Goal: Use online tool/utility: Utilize a website feature to perform a specific function

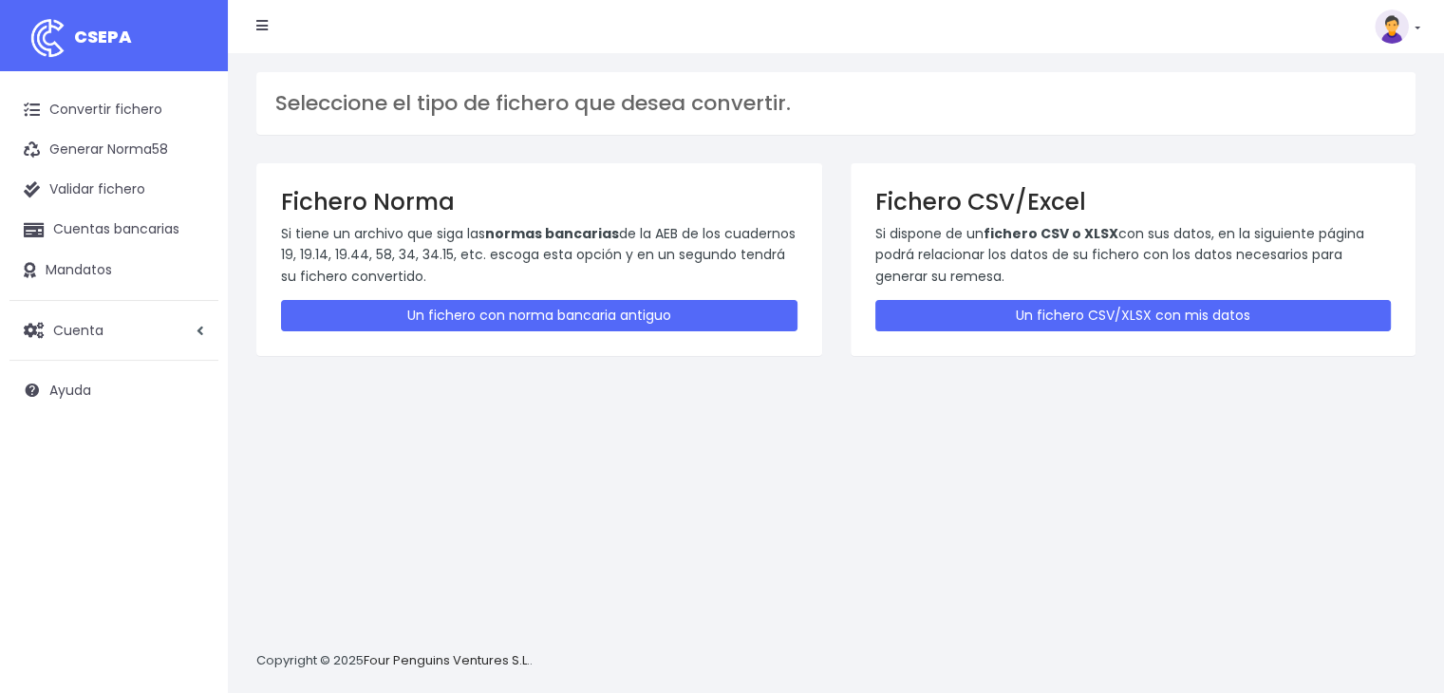
click at [1010, 297] on div "Fichero CSV/Excel Si dispone de un fichero CSV o XLSX con sus datos, en la sigu…" at bounding box center [1134, 259] width 566 height 193
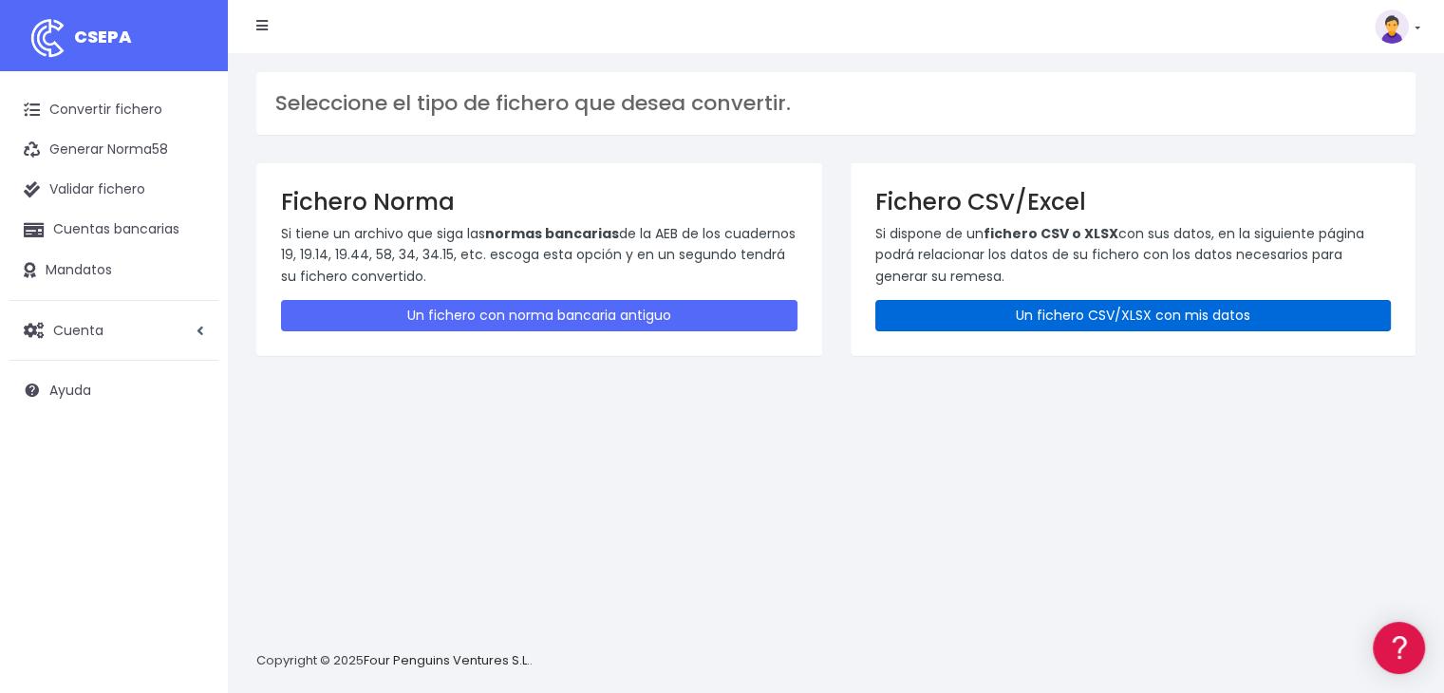
click at [1007, 320] on link "Un fichero CSV/XLSX con mis datos" at bounding box center [1133, 315] width 517 height 31
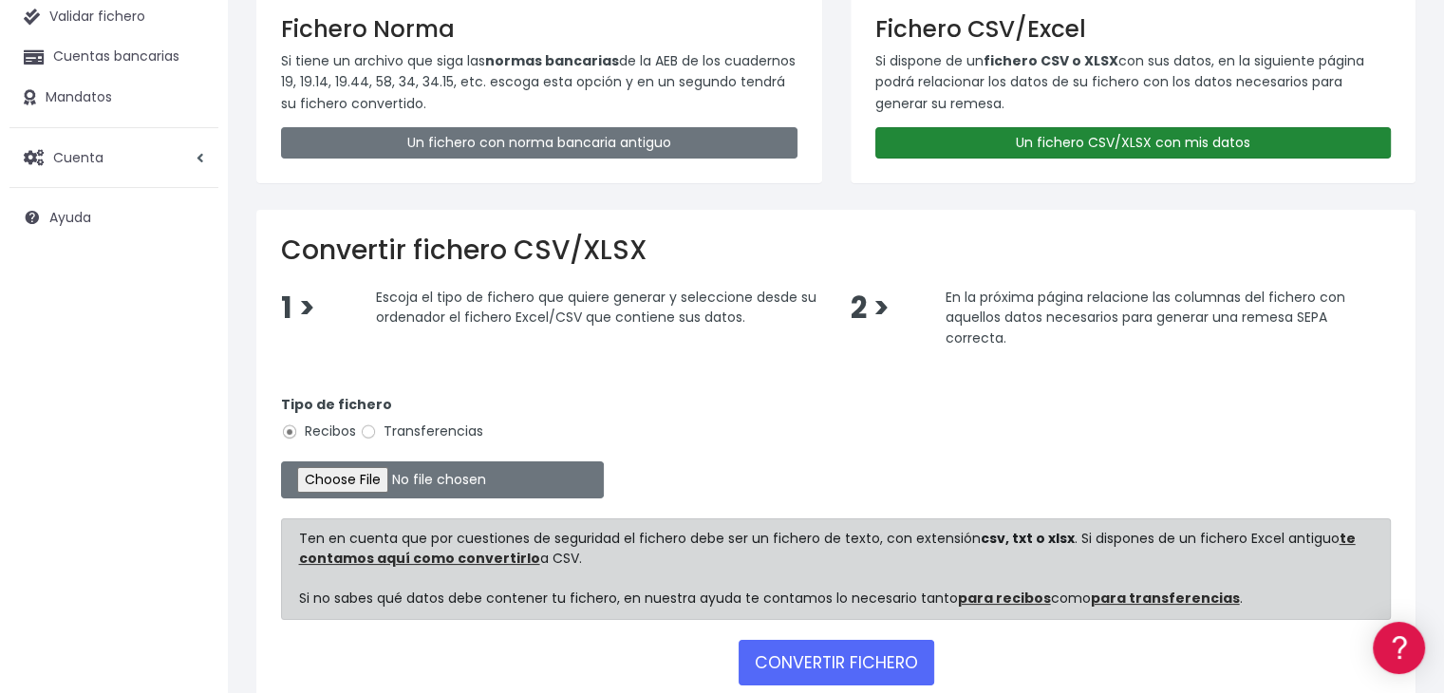
scroll to position [182, 0]
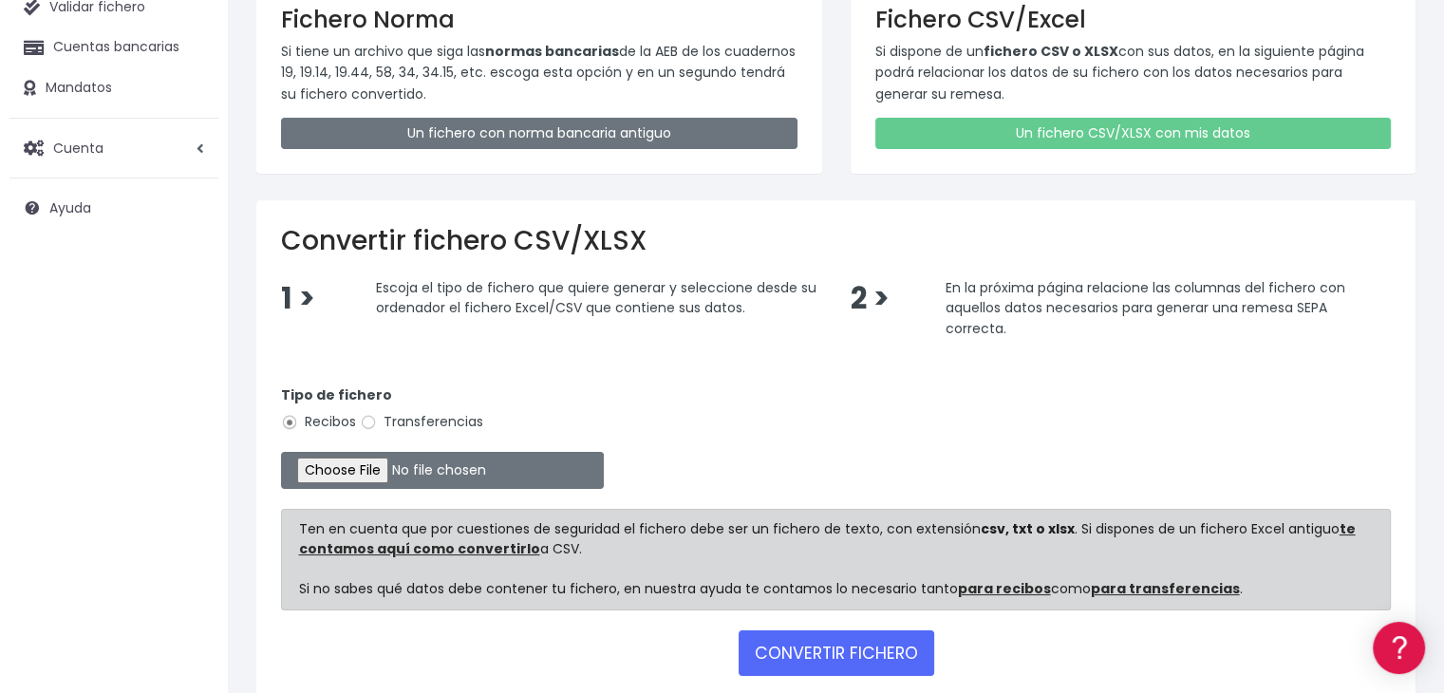
click at [409, 416] on label "Transferencias" at bounding box center [421, 422] width 123 height 20
click at [377, 416] on input "Transferencias" at bounding box center [368, 422] width 17 height 17
radio input "true"
click at [401, 455] on input "file" at bounding box center [442, 470] width 323 height 37
type input "C:\fakepath\REMESA 20250829 REMESA PREV 17 SUMENDI.xlsx"
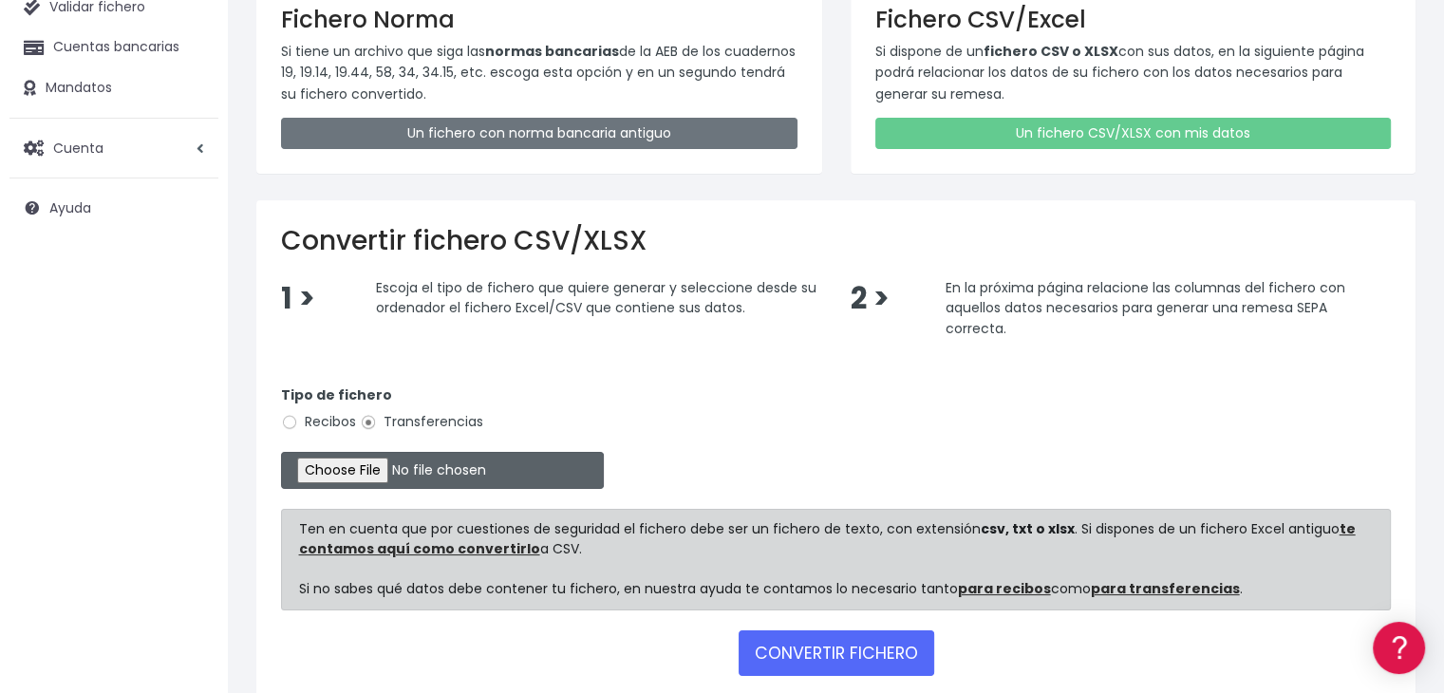
scroll to position [283, 0]
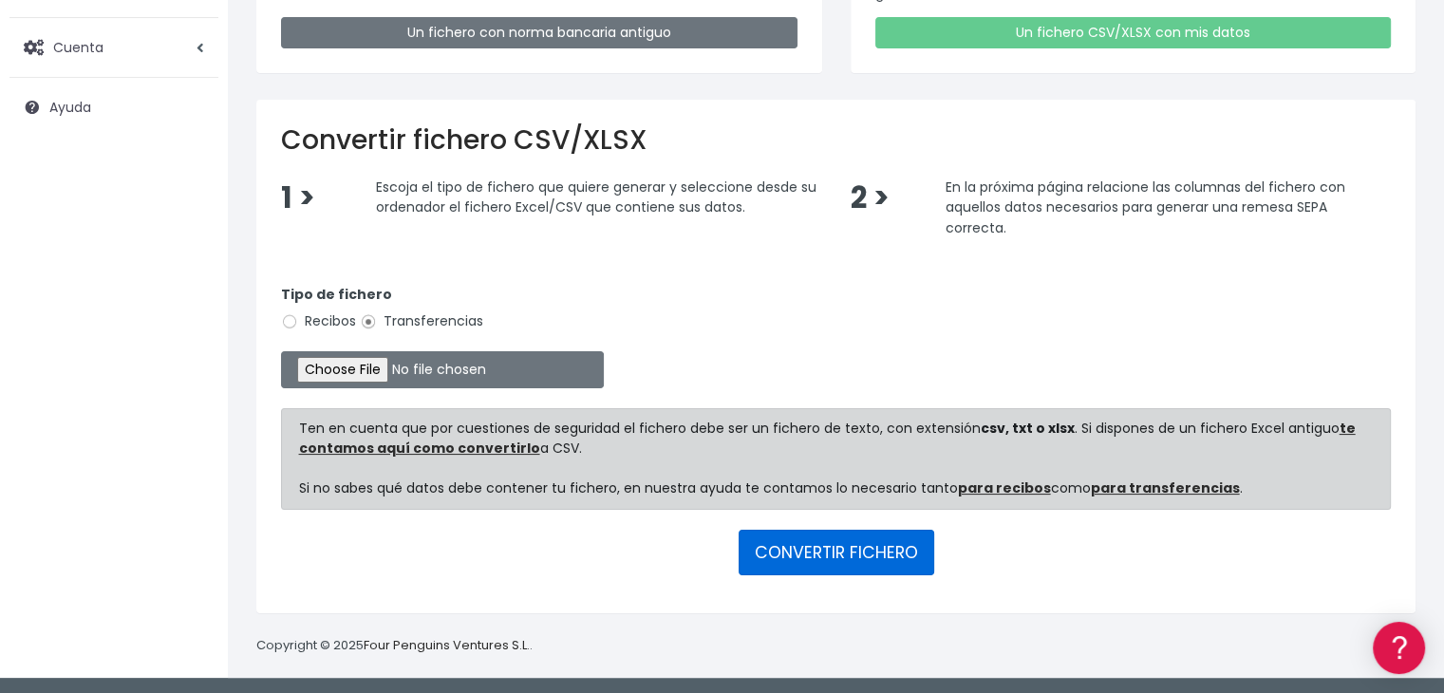
click at [879, 546] on button "CONVERTIR FICHERO" at bounding box center [837, 553] width 196 height 46
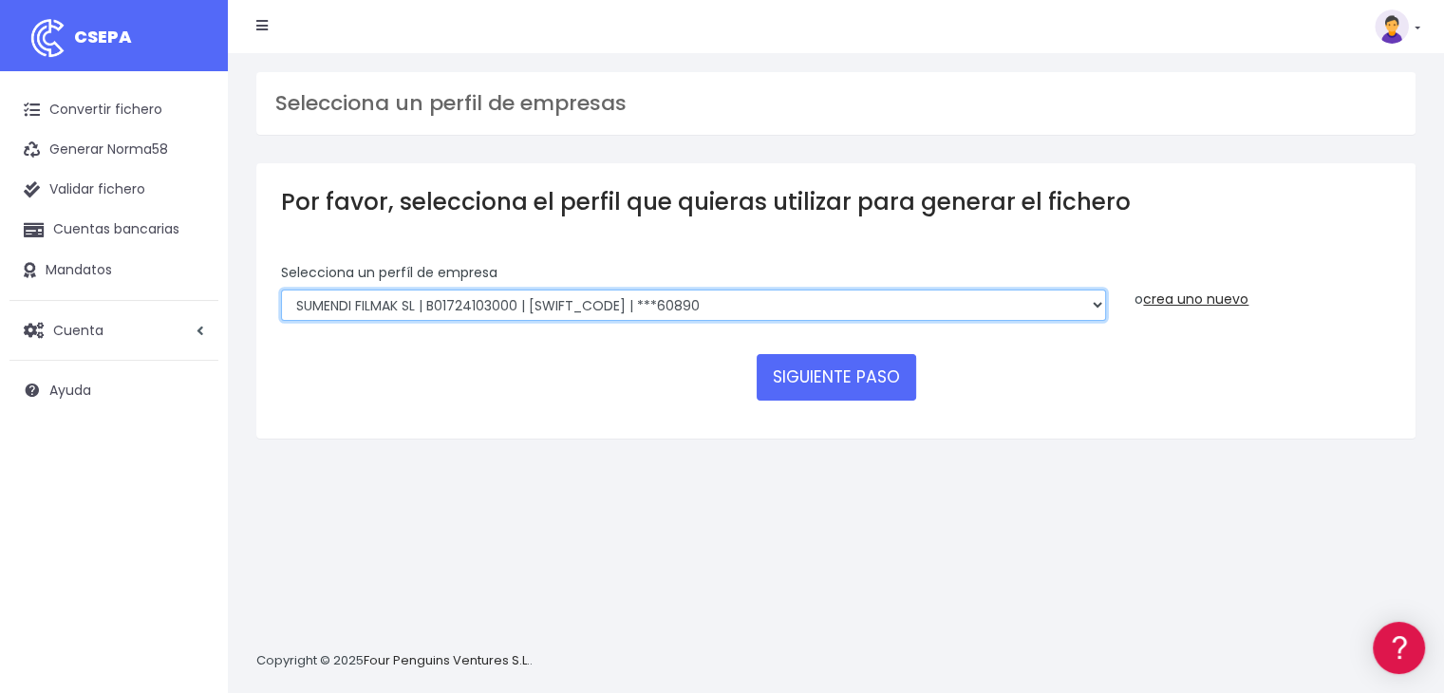
click at [653, 302] on select "MIMOSA PRODUCE SL | B44845899000 | [SWIFT_CODE] | ***55906 SUMENDI FILMAK SL | …" at bounding box center [693, 306] width 825 height 32
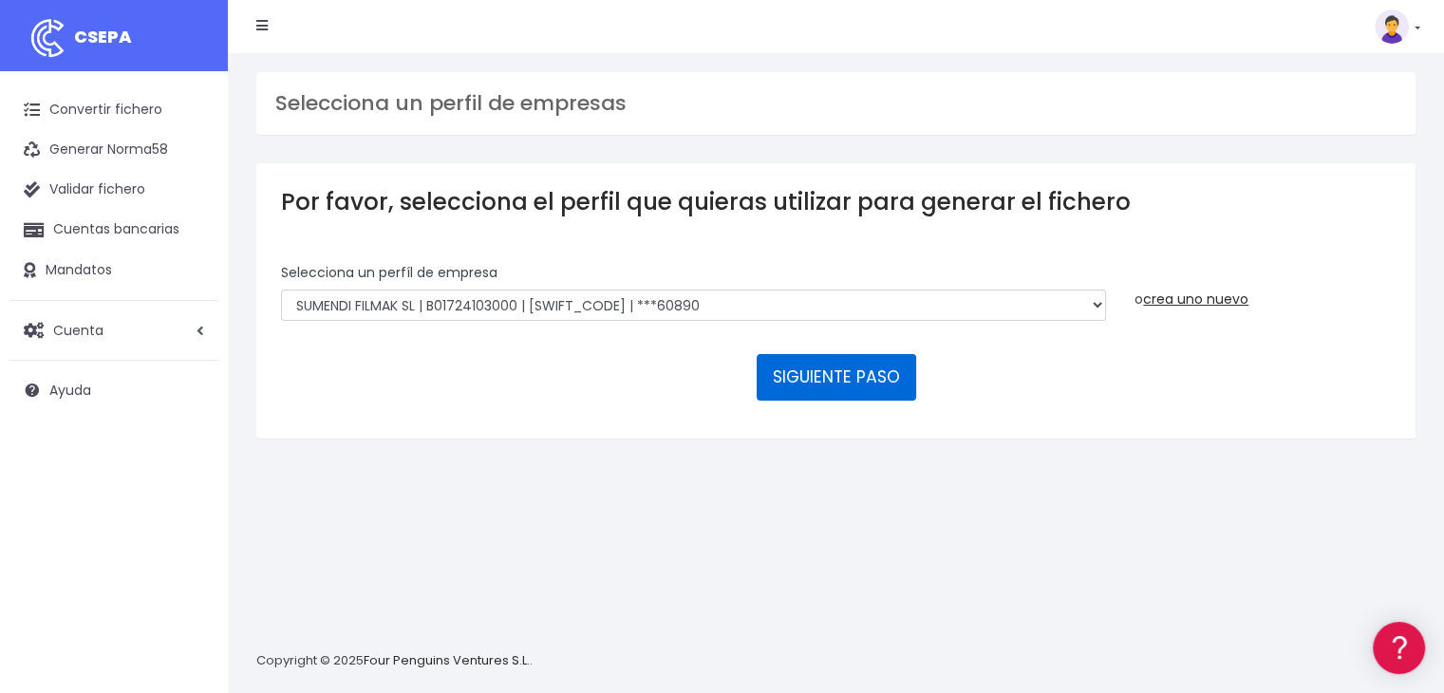
click at [844, 375] on button "SIGUIENTE PASO" at bounding box center [837, 377] width 160 height 46
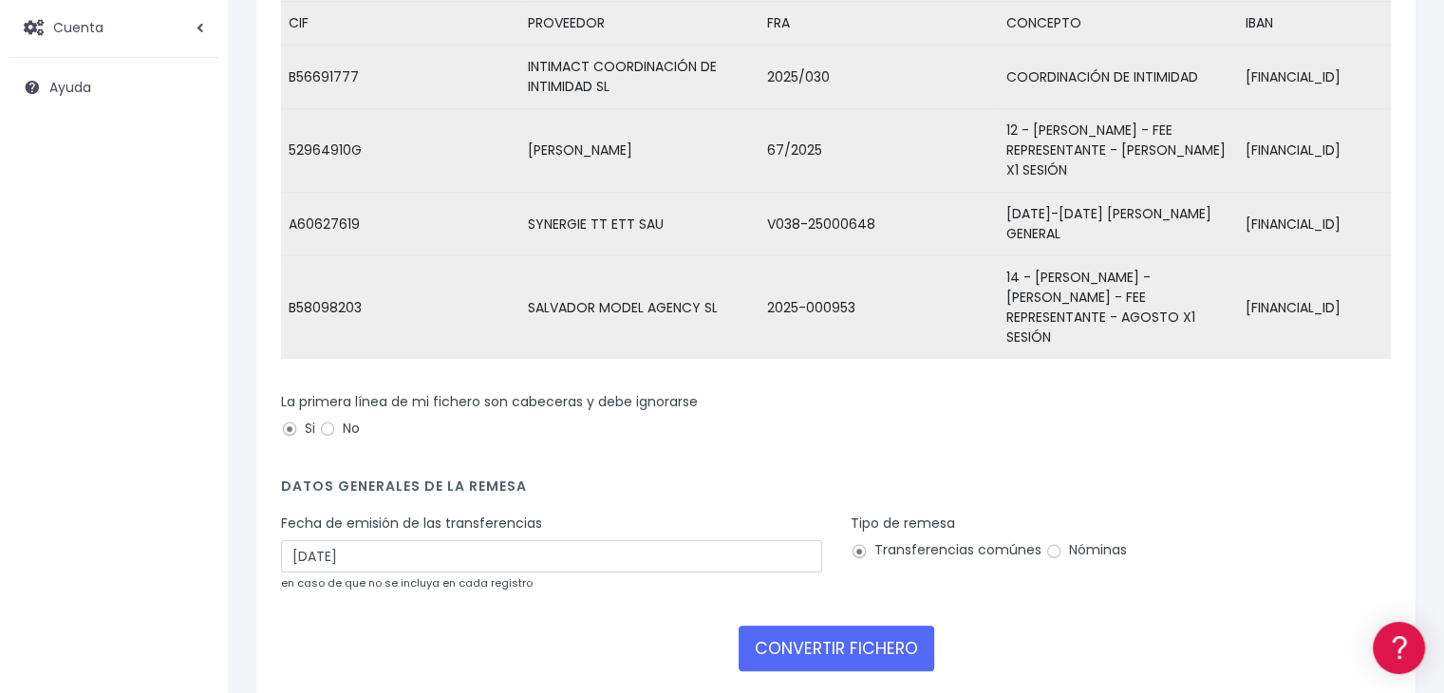
scroll to position [304, 0]
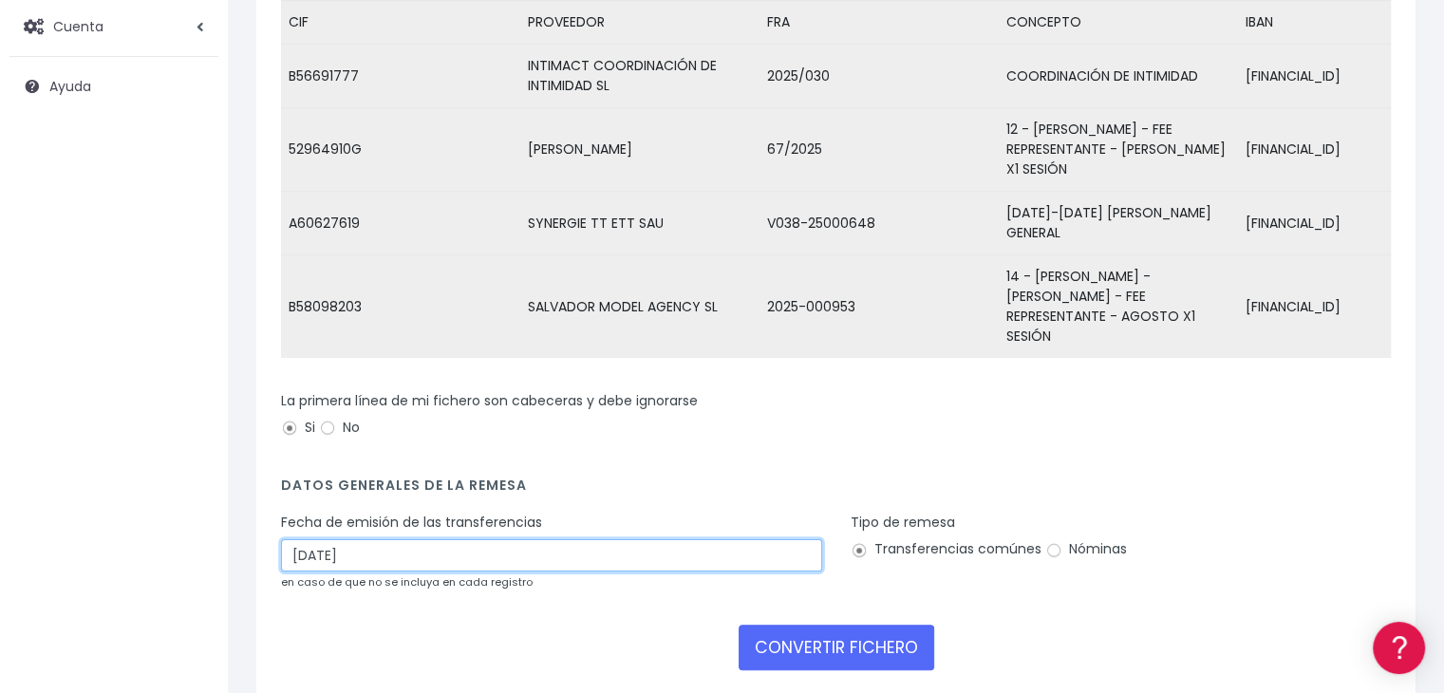
click at [387, 539] on input "[DATE]" at bounding box center [551, 555] width 541 height 32
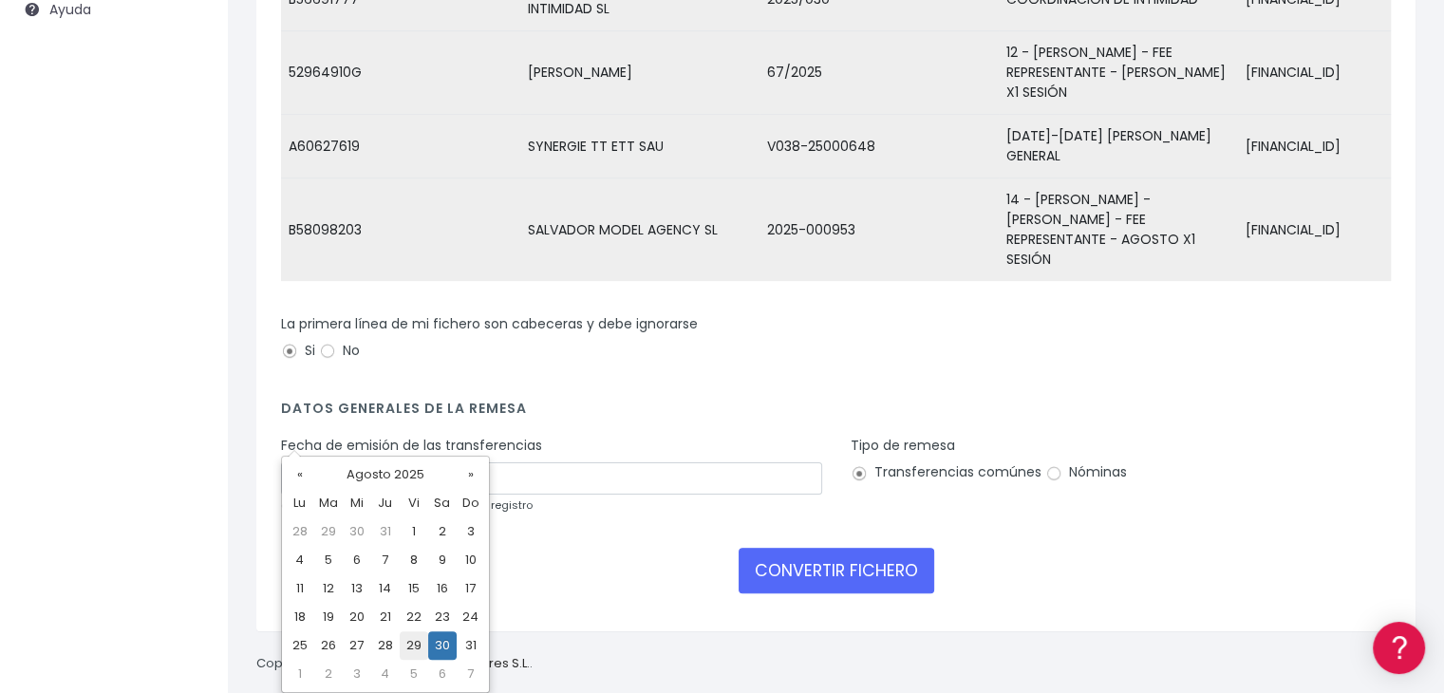
click at [419, 639] on td "29" at bounding box center [414, 645] width 28 height 28
type input "[DATE]"
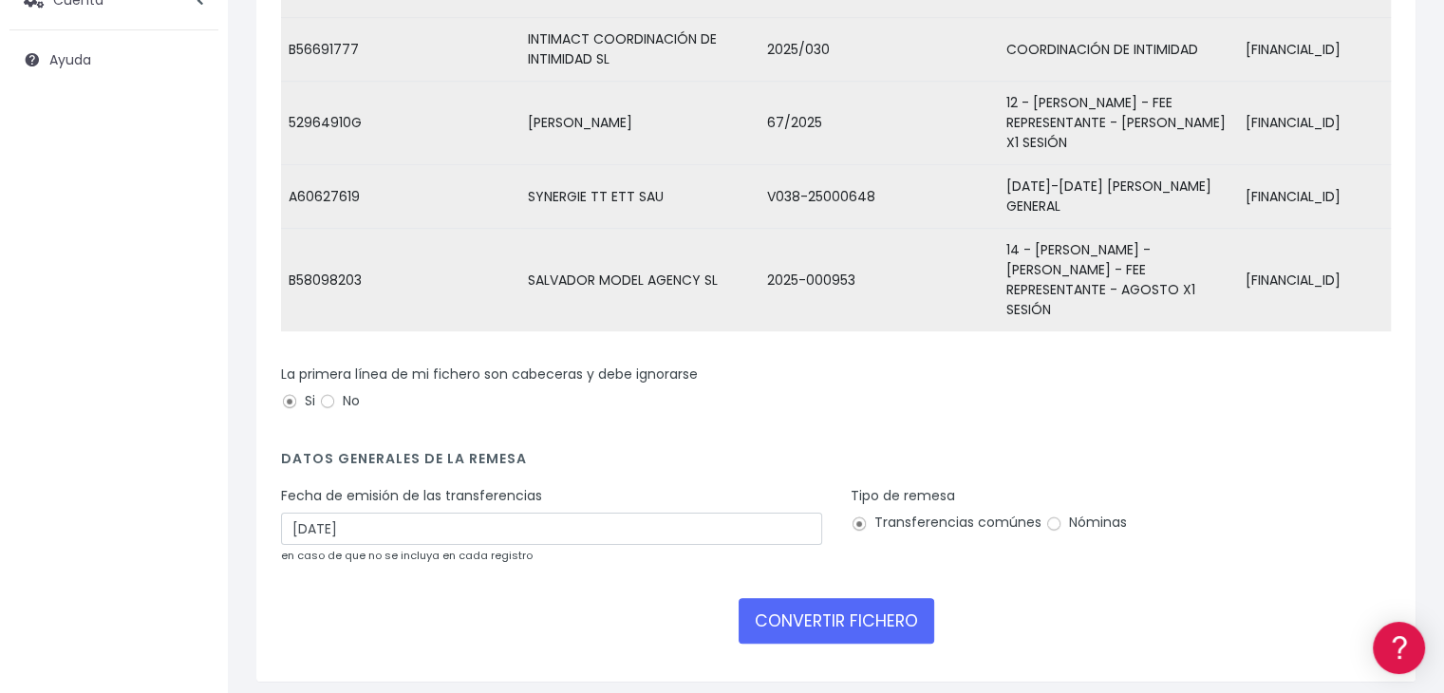
scroll to position [353, 0]
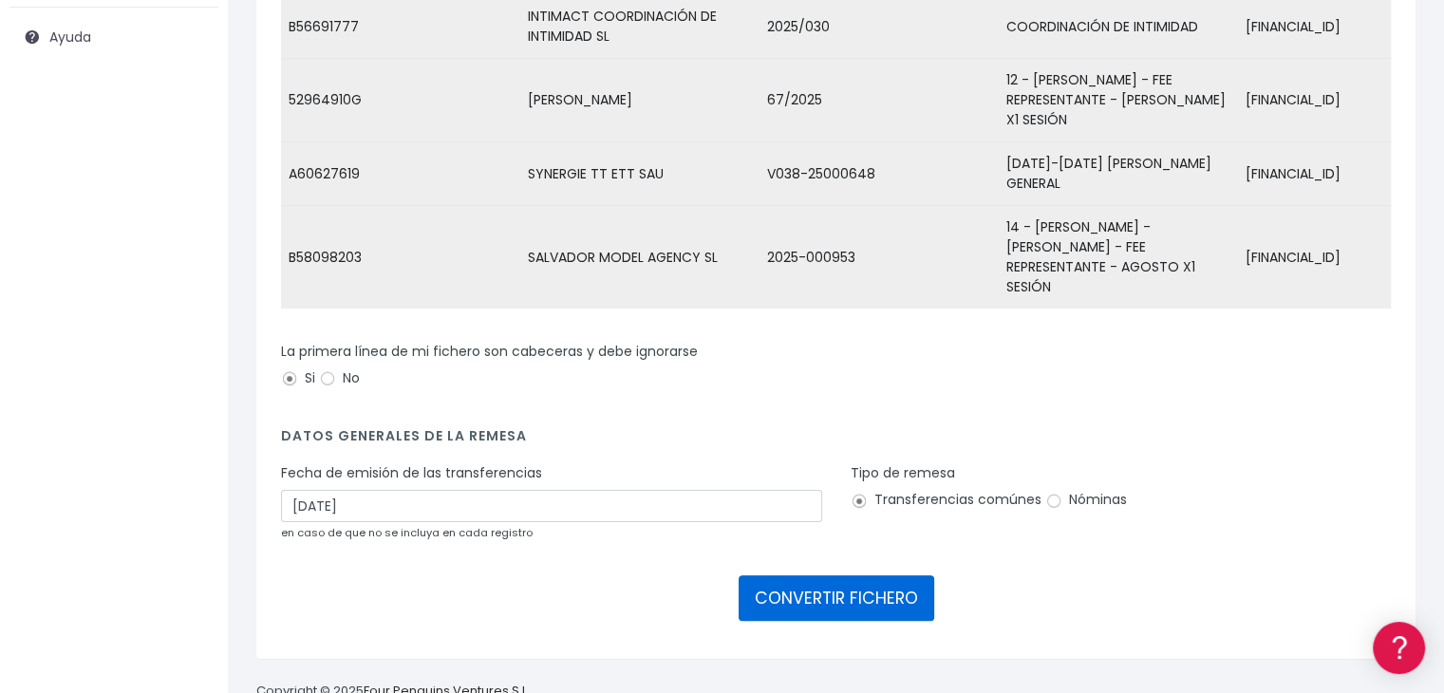
click at [767, 575] on button "CONVERTIR FICHERO" at bounding box center [837, 598] width 196 height 46
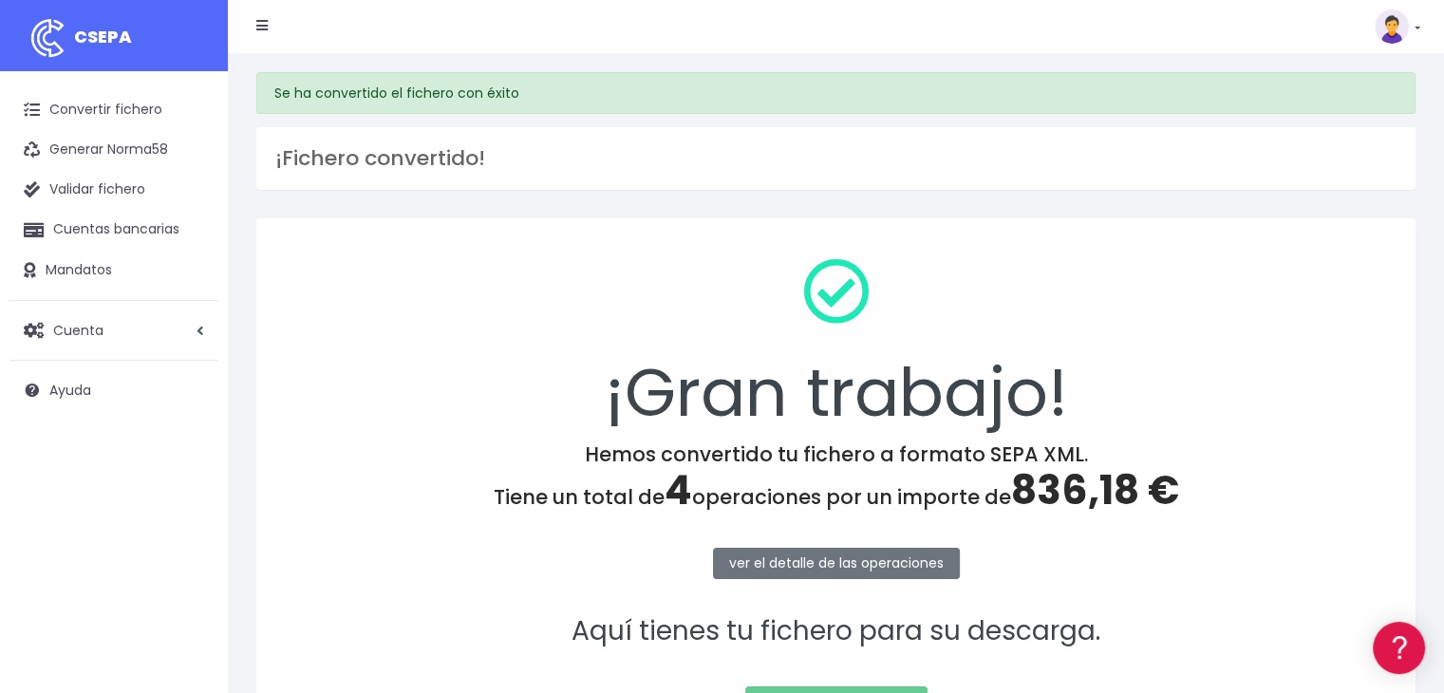
scroll to position [213, 0]
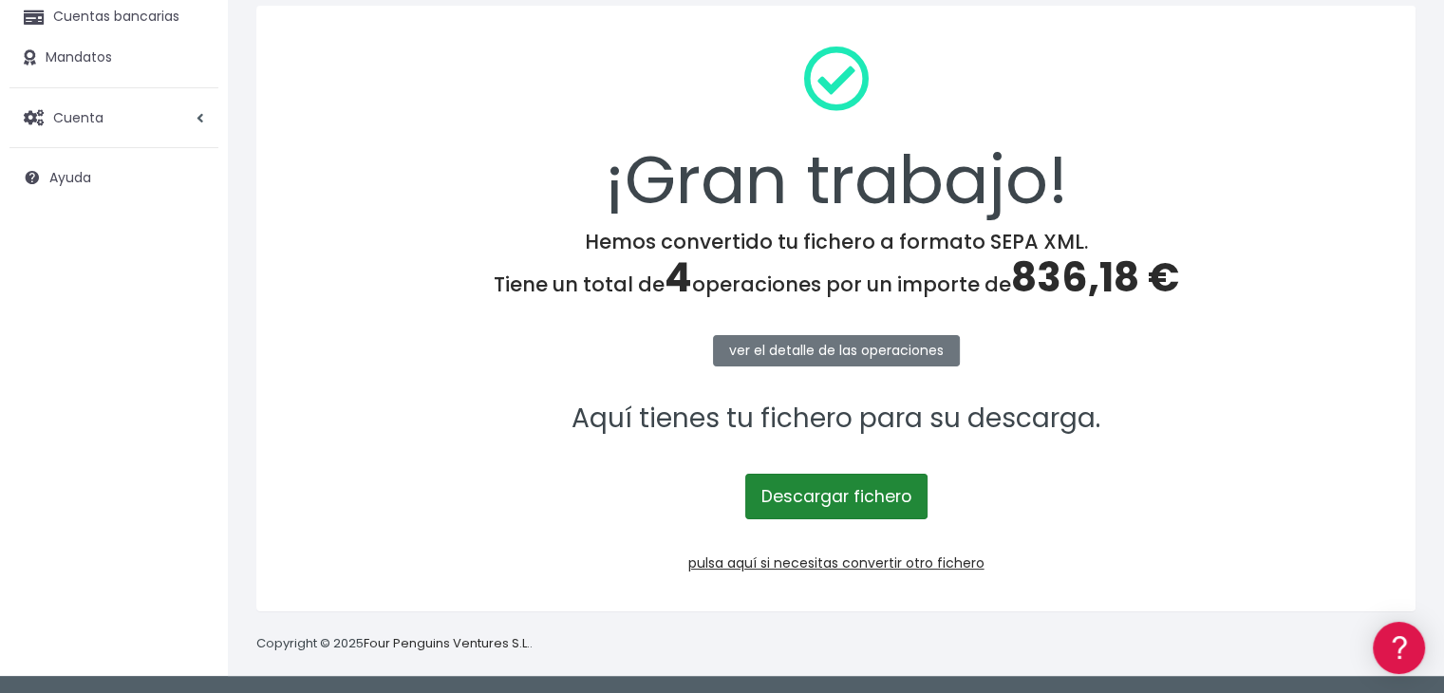
click at [817, 495] on link "Descargar fichero" at bounding box center [836, 497] width 182 height 46
drag, startPoint x: 978, startPoint y: 156, endPoint x: 923, endPoint y: 315, distance: 168.8
click at [923, 315] on div "¡Gran trabajo! Hemos convertido tu fichero a formato SEPA XML. Tiene un total d…" at bounding box center [835, 309] width 1159 height 606
click at [874, 499] on link "Descargar fichero" at bounding box center [836, 497] width 182 height 46
